Goal: Task Accomplishment & Management: Use online tool/utility

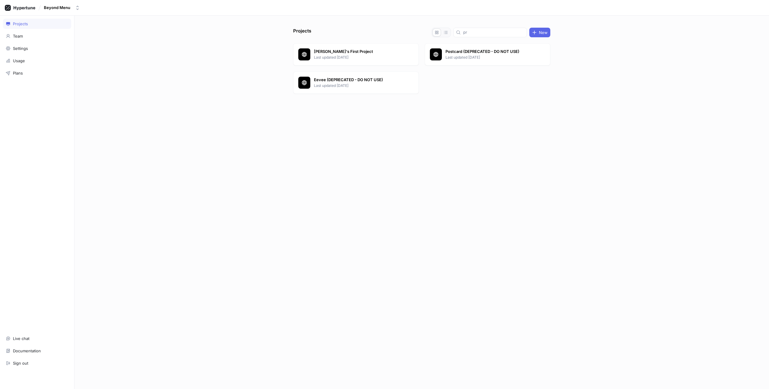
type input "p"
type input "c"
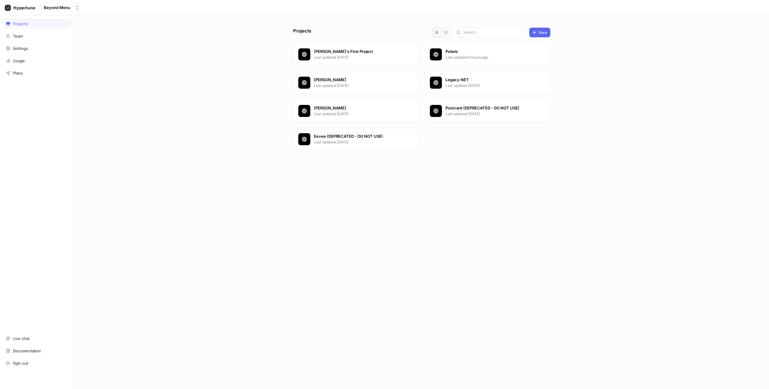
click at [480, 160] on div at bounding box center [421, 165] width 257 height 24
click at [459, 51] on p "Polaris" at bounding box center [489, 52] width 87 height 6
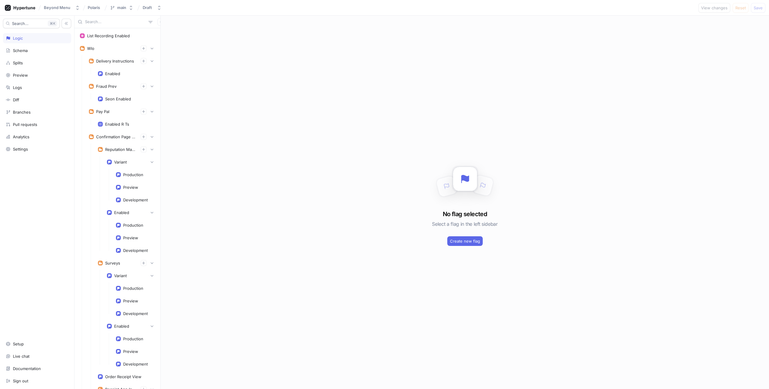
click at [116, 22] on input "text" at bounding box center [115, 22] width 61 height 6
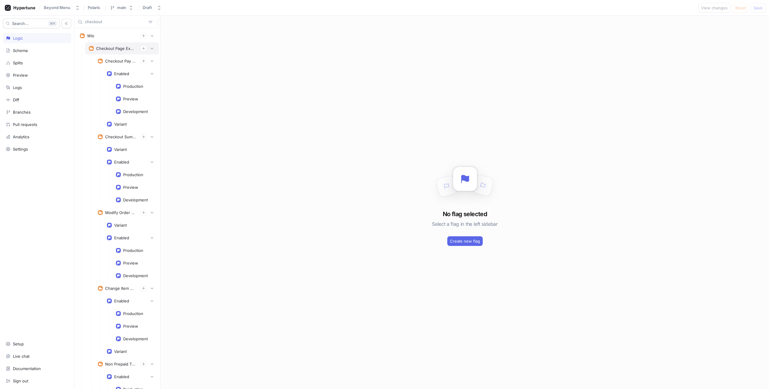
type input "checkout"
click at [115, 49] on div "Checkout Page Experiments" at bounding box center [116, 48] width 40 height 5
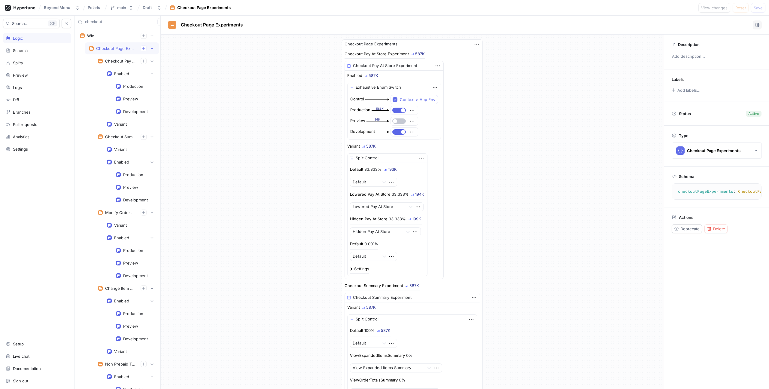
scroll to position [14, 0]
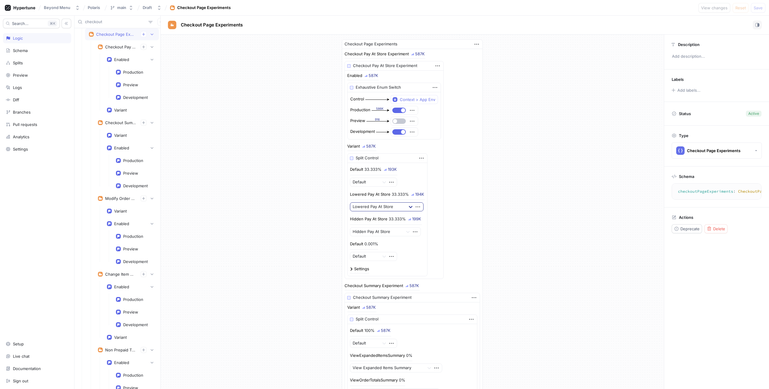
click at [410, 207] on icon at bounding box center [411, 207] width 4 height 2
click at [364, 268] on div "Settings" at bounding box center [361, 269] width 15 height 4
click at [389, 208] on div at bounding box center [378, 206] width 50 height 7
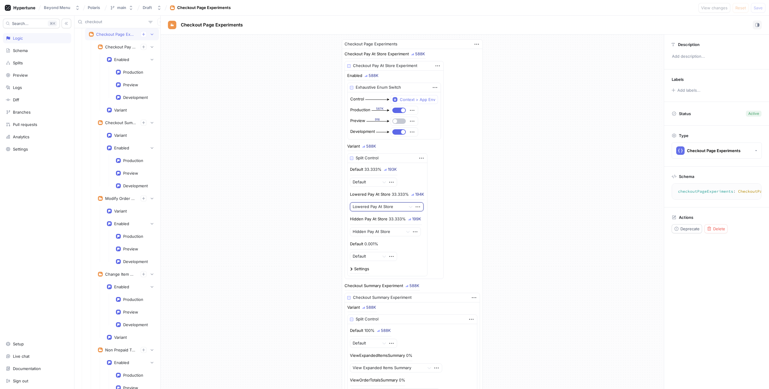
click at [389, 208] on div at bounding box center [378, 206] width 50 height 7
click at [122, 45] on div "Checkout Pay At Store Experiment" at bounding box center [120, 46] width 31 height 5
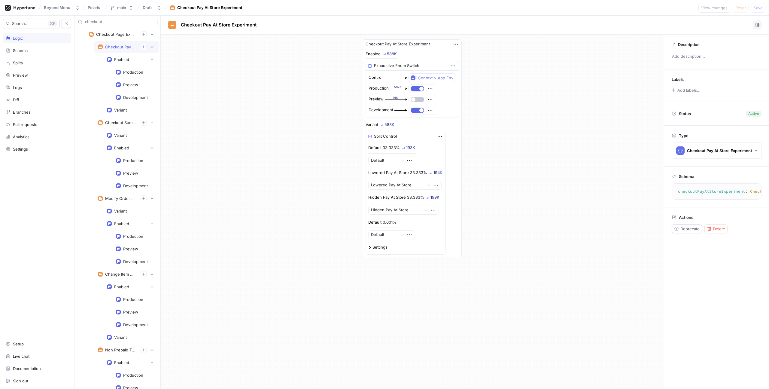
click at [391, 135] on div "Split Control" at bounding box center [385, 136] width 23 height 6
click at [126, 61] on div "Enabled" at bounding box center [121, 59] width 15 height 5
type textarea "enabled: Boolean!"
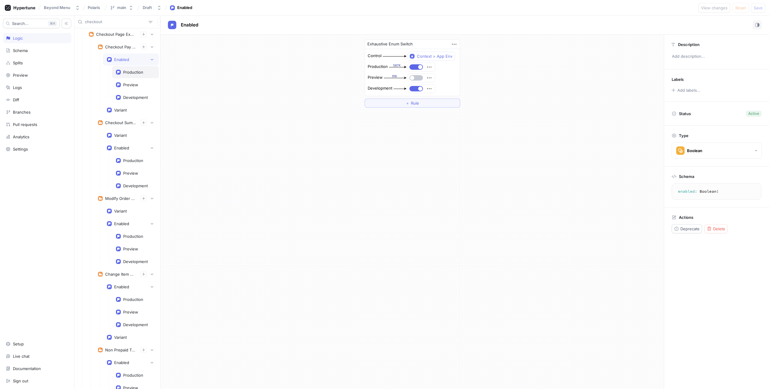
click at [128, 68] on div "Production" at bounding box center [135, 72] width 47 height 12
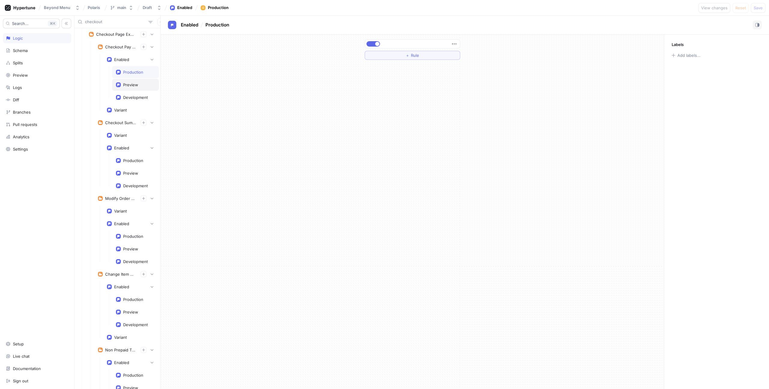
click at [132, 81] on div "Preview" at bounding box center [135, 85] width 47 height 12
click at [126, 106] on div "Variant" at bounding box center [131, 110] width 56 height 12
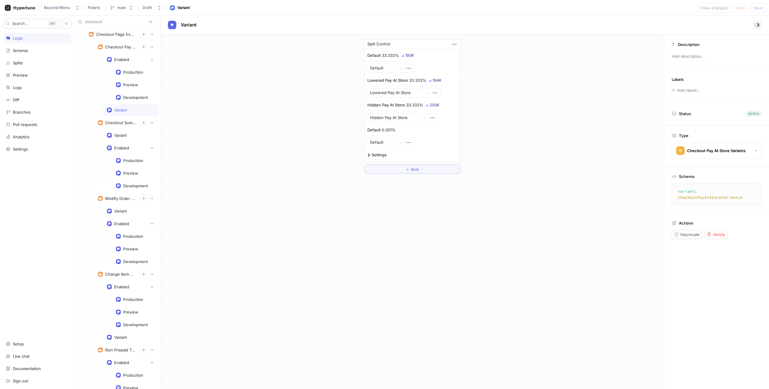
click at [416, 104] on div "33.333%" at bounding box center [414, 105] width 17 height 4
click at [433, 103] on div "200K" at bounding box center [435, 105] width 10 height 4
click at [383, 157] on div "Settings" at bounding box center [376, 156] width 19 height 7
click at [383, 156] on div "Settings" at bounding box center [379, 155] width 15 height 4
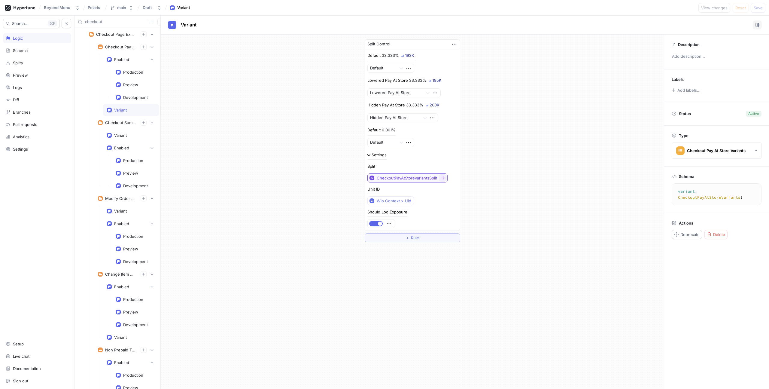
click at [410, 177] on div "CheckoutPayAtStoreVariantsSplit" at bounding box center [407, 177] width 60 height 5
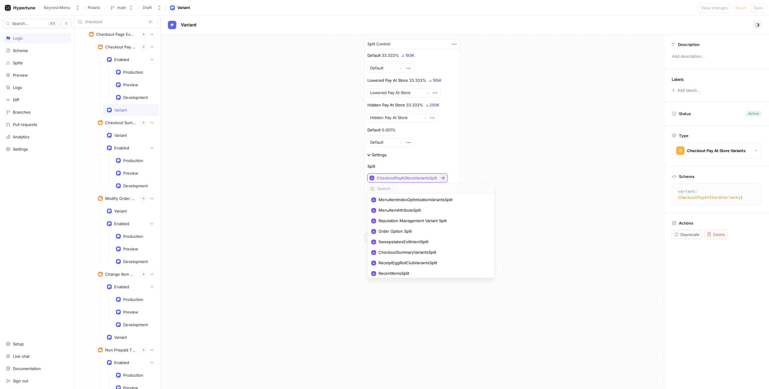
scroll to position [154, 0]
click at [512, 154] on div "Split Control Default 33.333% 193K Default Lowered Pay At Store 33.333% 195K Lo…" at bounding box center [412, 141] width 503 height 212
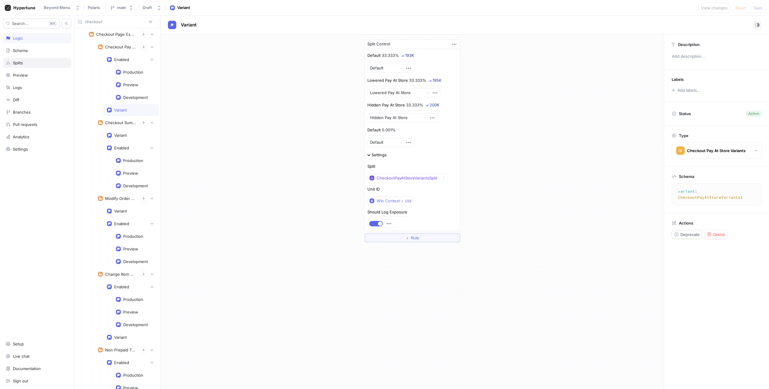
click at [26, 62] on div "Splits" at bounding box center [37, 62] width 63 height 5
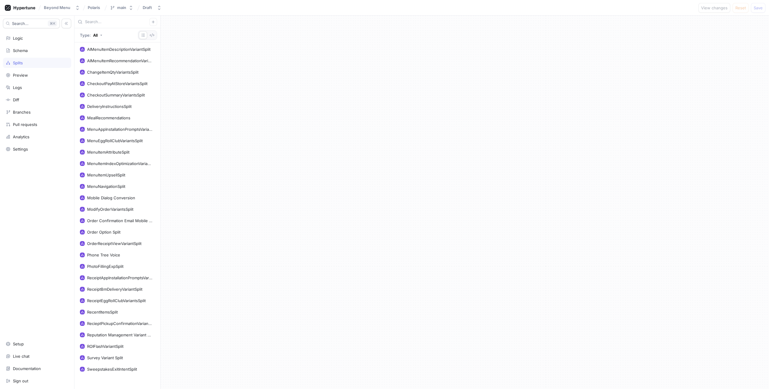
click at [97, 23] on input "text" at bounding box center [117, 22] width 64 height 6
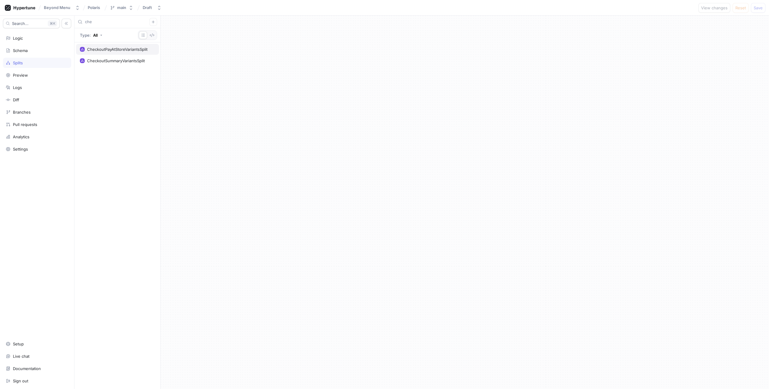
type input "che"
click at [102, 49] on div "CheckoutPayAtStoreVariantsSplit" at bounding box center [117, 49] width 60 height 5
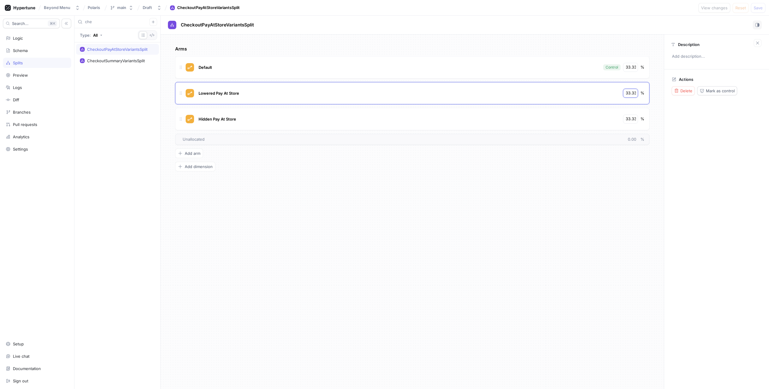
scroll to position [0, 3]
drag, startPoint x: 626, startPoint y: 94, endPoint x: 670, endPoint y: 95, distance: 43.9
click at [670, 95] on div "Arms Default Control 33.333 % Lowered Pay At Store 33.333 % Hidden Pay At Store…" at bounding box center [465, 212] width 608 height 354
type input "0"
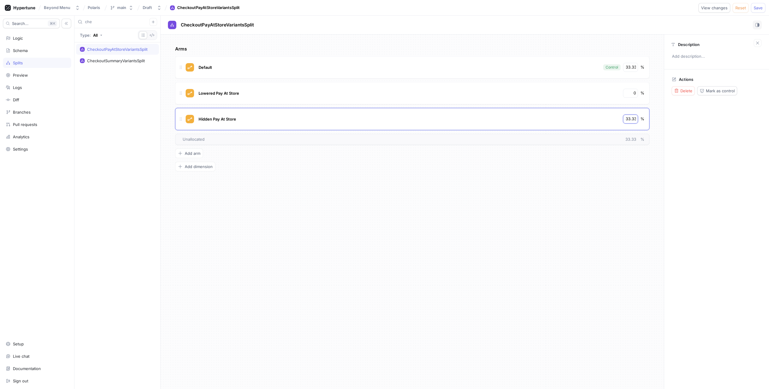
scroll to position [0, 3]
drag, startPoint x: 626, startPoint y: 118, endPoint x: 650, endPoint y: 117, distance: 23.7
click at [650, 117] on div "Arms Default Control 33.333 % Lowered Pay At Store 0 % Hidden Pay At Store 33.3…" at bounding box center [412, 212] width 503 height 354
type input "0"
